Goal: Complete application form: Complete application form

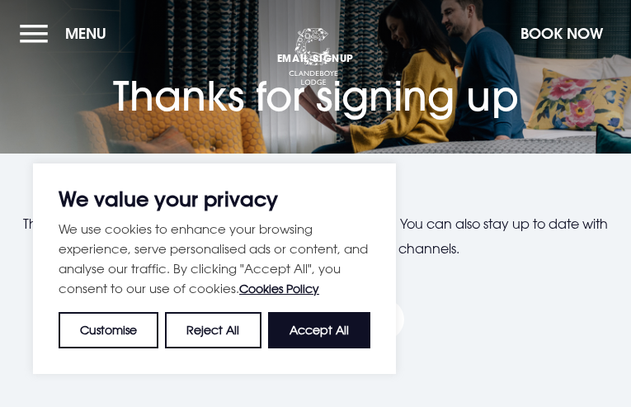
type input "fqsNuNDUR"
type input "[EMAIL_ADDRESS][DOMAIN_NAME]"
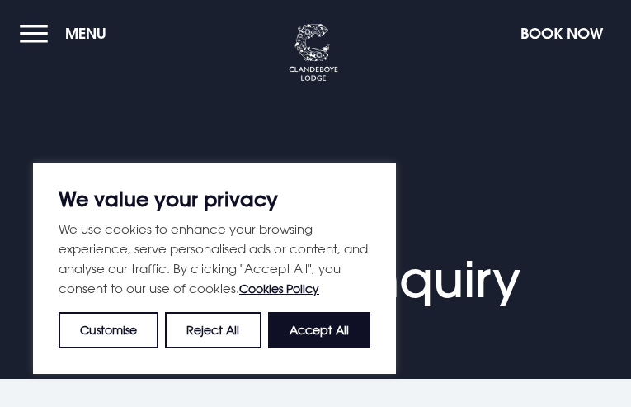
select select "9"
type input "JRGYtOjcXpvc"
type input "[EMAIL_ADDRESS][DOMAIN_NAME]"
type input "egCibJbIsQDyEPOR"
type input "ZczEttfSAYWQc"
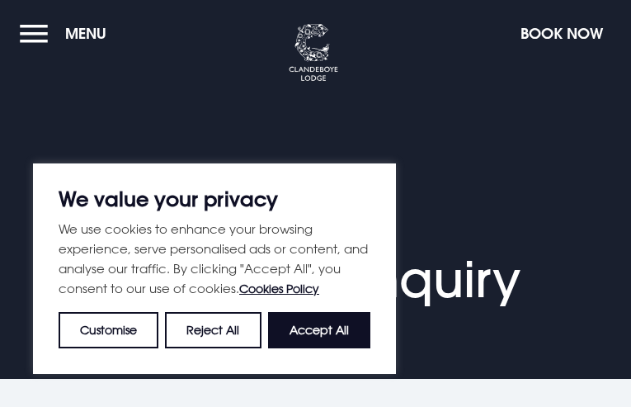
type input "2777321592"
type input "[EMAIL_ADDRESS][DOMAIN_NAME]"
type input "hQfEjmUWJtOx"
type input "dYvrUSmrsBcnU"
type input "qVyOWVJVGgwLDibG"
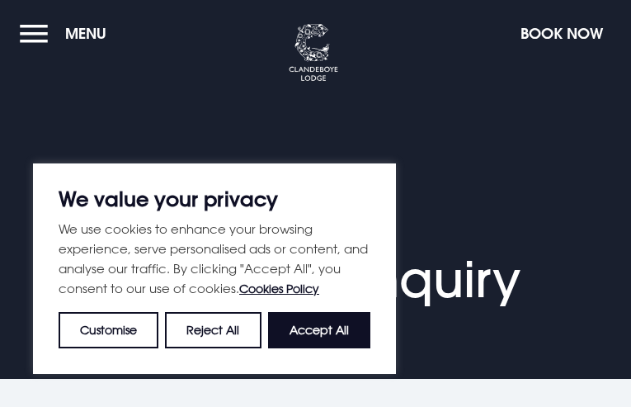
checkbox input "false"
select select "9"
type input "pBQCtHHjbCOoN"
type input "cbKsVuelxaVjhz"
type input "2848709372"
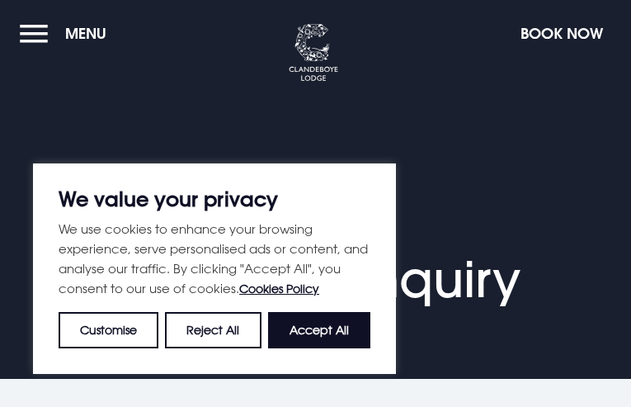
type input "[EMAIL_ADDRESS][DOMAIN_NAME]"
type input "CPXcSpGbETvcNqAx"
type input "gfCVSpmNQcEkwYe"
type input "cqFbRSEAwGRdqPVN"
type input "TbwBsPaY"
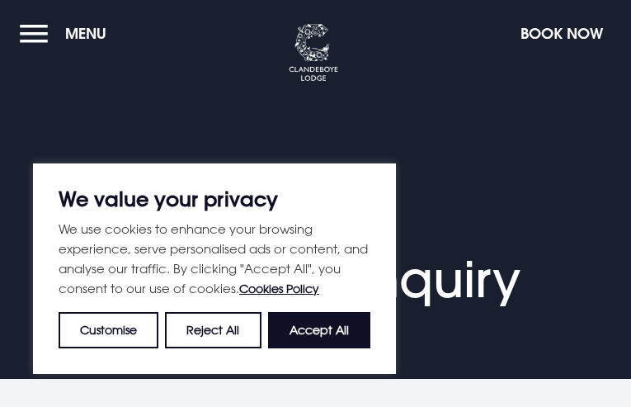
type input "[EMAIL_ADDRESS][DOMAIN_NAME]"
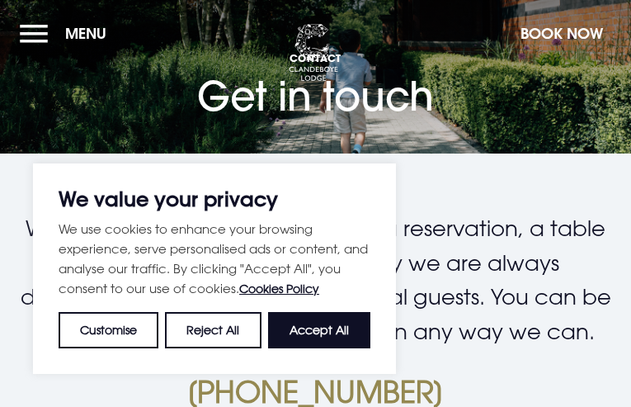
type input "onapyYxMzXHK"
type input "[EMAIL_ADDRESS][DOMAIN_NAME]"
type input "NNvSEpvX"
type input "ewqEbvYWAUBkVjgt"
type input "4110204926"
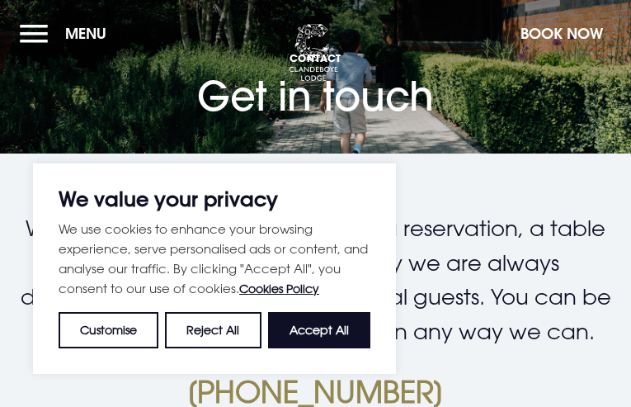
type input "[EMAIL_ADDRESS][DOMAIN_NAME]"
checkbox input "false"
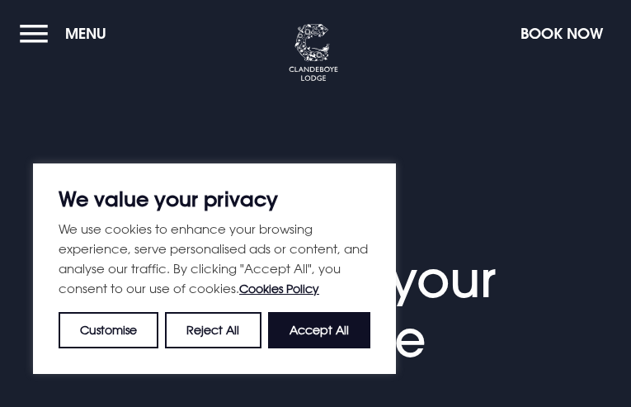
type input "gLIBNBBuTZCkLq"
type input "[EMAIL_ADDRESS][DOMAIN_NAME]"
